Goal: Task Accomplishment & Management: Manage account settings

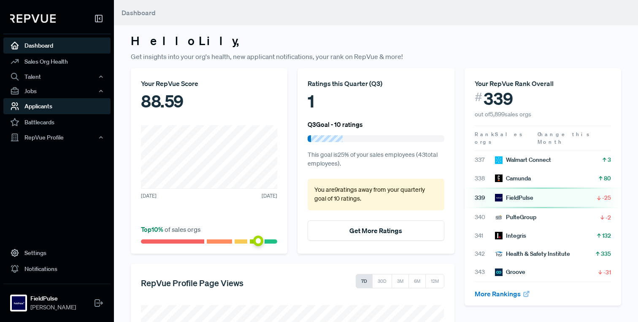
click at [50, 106] on link "Applicants" at bounding box center [56, 106] width 107 height 16
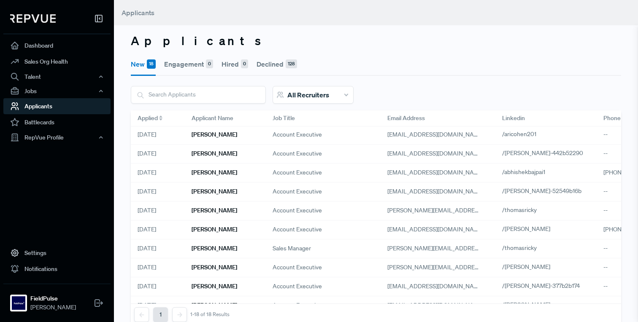
scroll to position [156, 0]
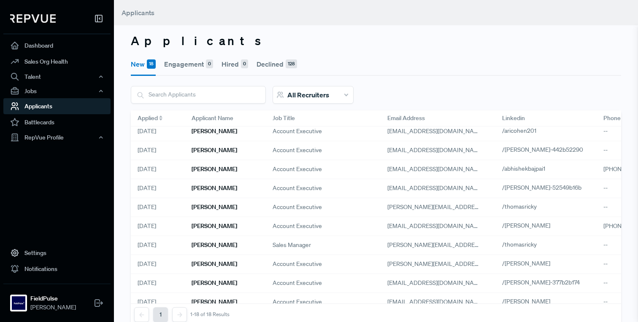
click at [159, 119] on div "Applied" at bounding box center [158, 118] width 40 height 9
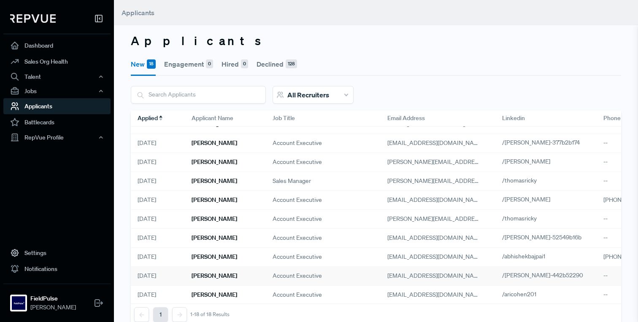
scroll to position [0, 0]
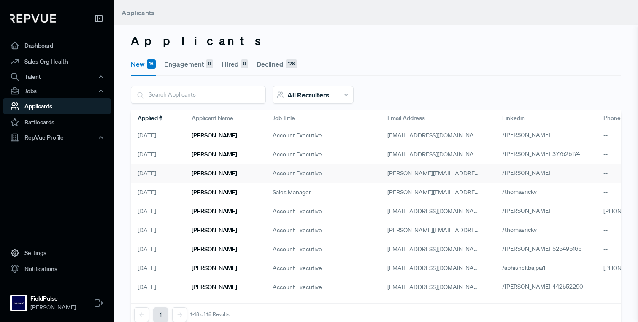
click at [201, 175] on h6 "[PERSON_NAME]" at bounding box center [215, 173] width 46 height 7
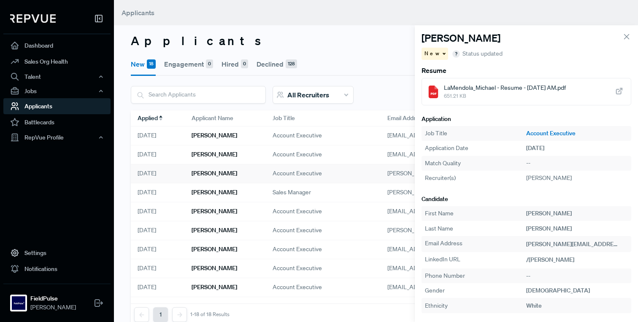
click at [475, 86] on span "LaMendola_Michael - Resume - [DATE] AM.pdf" at bounding box center [505, 88] width 122 height 9
click at [226, 157] on h6 "[PERSON_NAME]" at bounding box center [215, 154] width 46 height 7
click at [499, 94] on span "251.66 KB" at bounding box center [485, 96] width 82 height 8
click at [202, 194] on h6 "[PERSON_NAME]" at bounding box center [215, 192] width 46 height 7
click at [209, 213] on h6 "[PERSON_NAME]" at bounding box center [215, 211] width 46 height 7
